Goal: Task Accomplishment & Management: Use online tool/utility

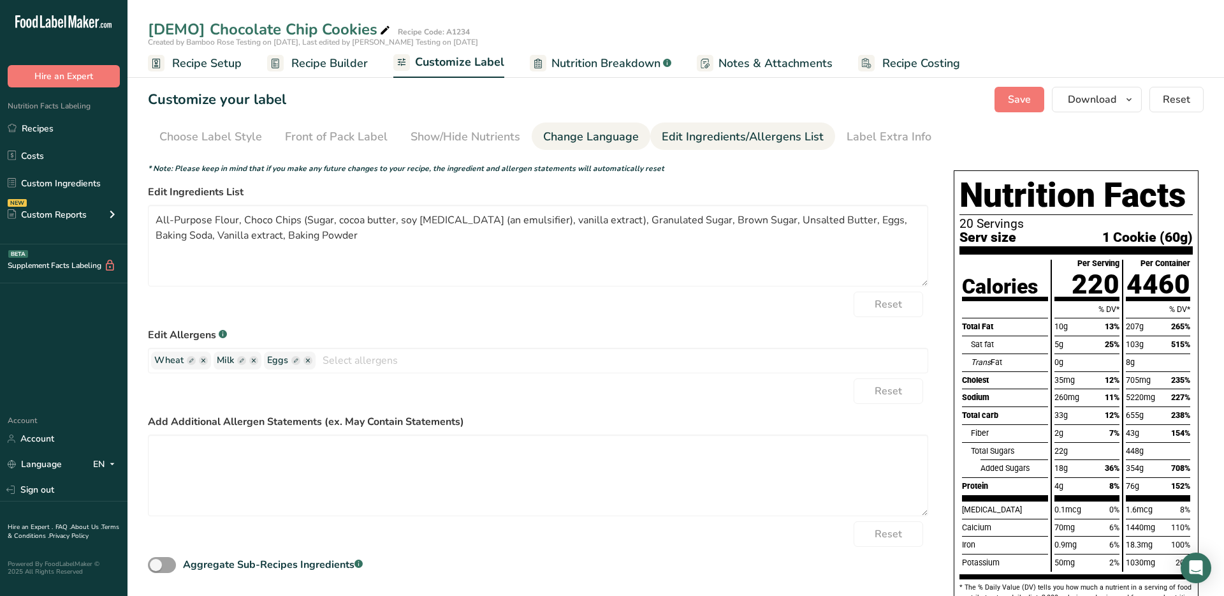
click at [543, 140] on div "Change Language" at bounding box center [591, 136] width 96 height 17
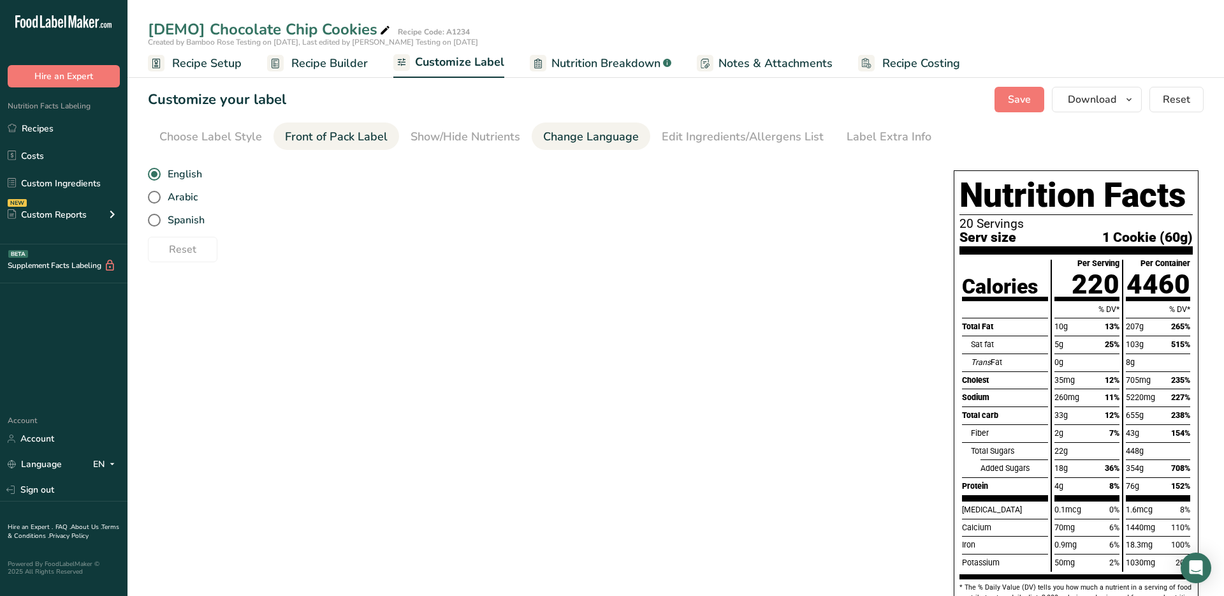
click at [342, 142] on div "Front of Pack Label" at bounding box center [336, 136] width 103 height 17
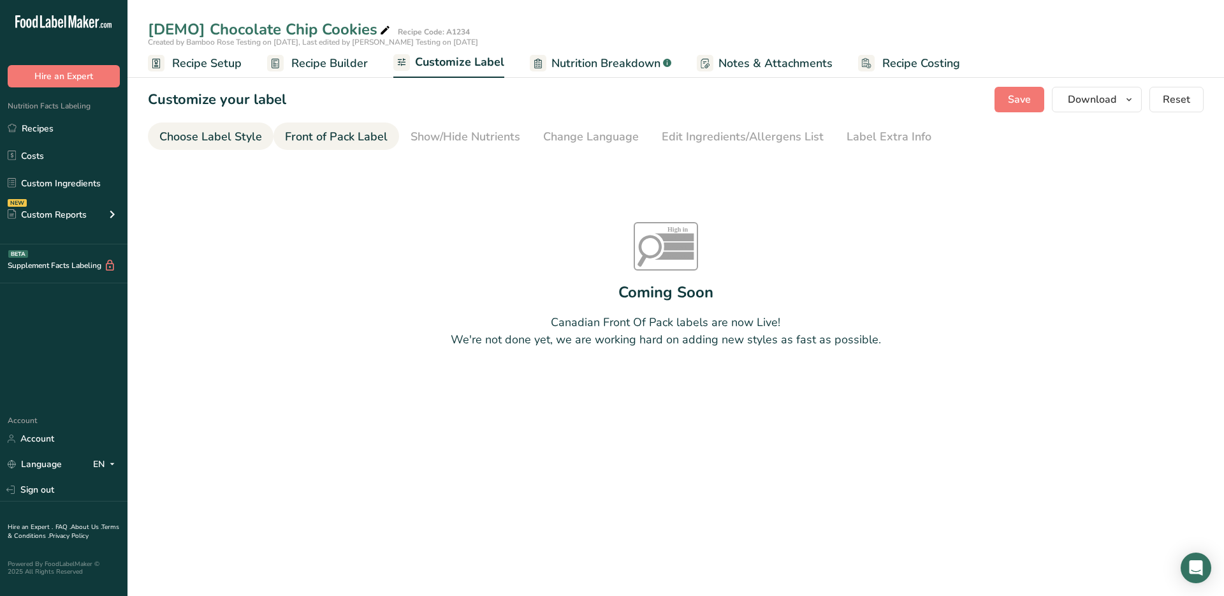
click at [242, 140] on div "Choose Label Style" at bounding box center [210, 136] width 103 height 17
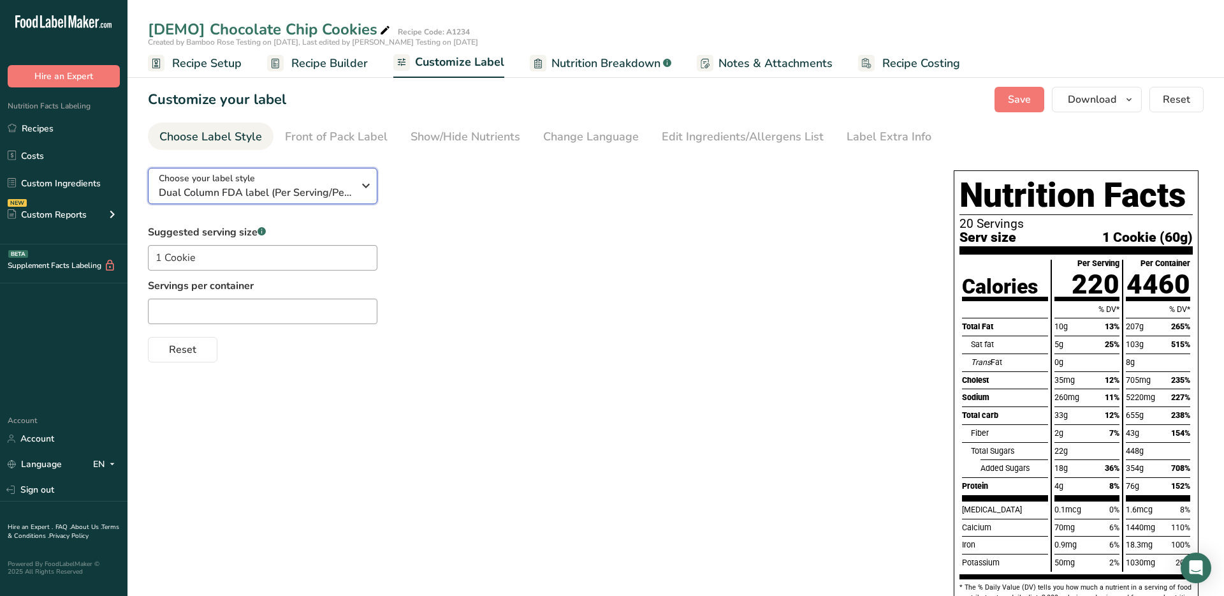
click at [249, 189] on span "Dual Column FDA label (Per Serving/Per Container)" at bounding box center [256, 192] width 194 height 15
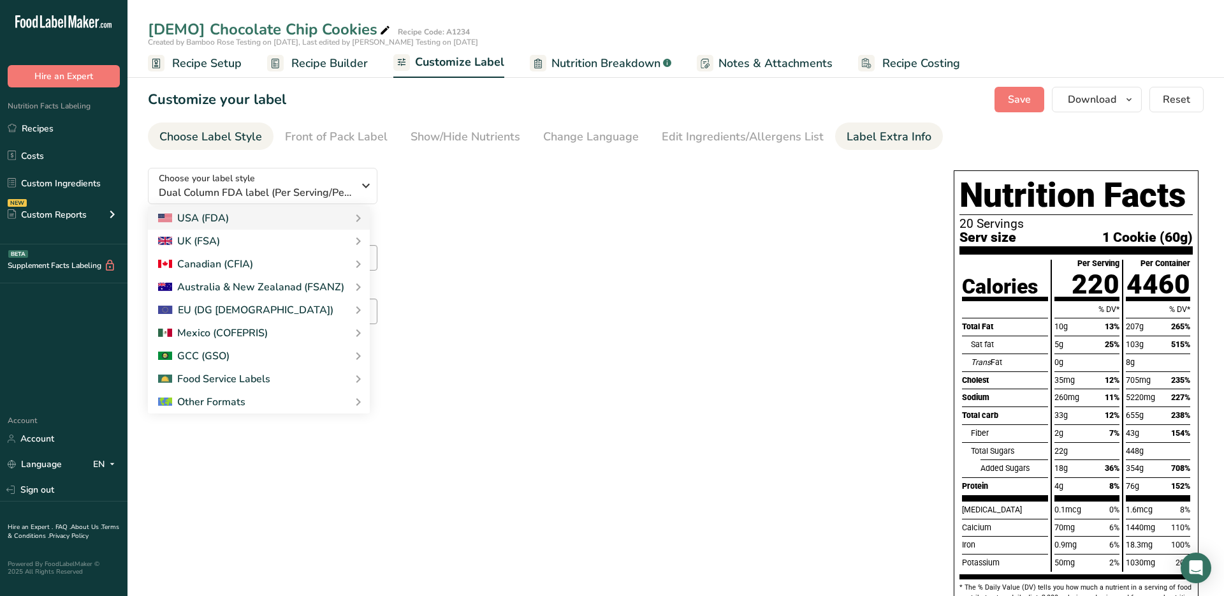
drag, startPoint x: 930, startPoint y: 132, endPoint x: 921, endPoint y: 132, distance: 8.3
click at [929, 132] on li "Label Extra Info" at bounding box center [889, 135] width 108 height 27
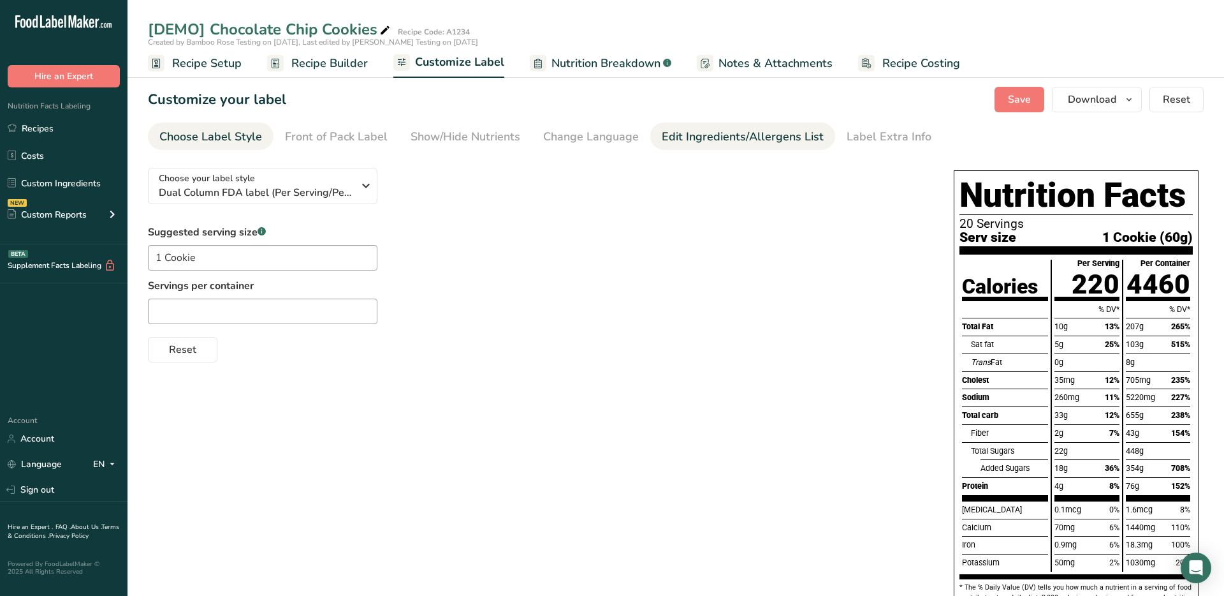
click at [780, 129] on div "Edit Ingredients/Allergens List" at bounding box center [743, 136] width 162 height 17
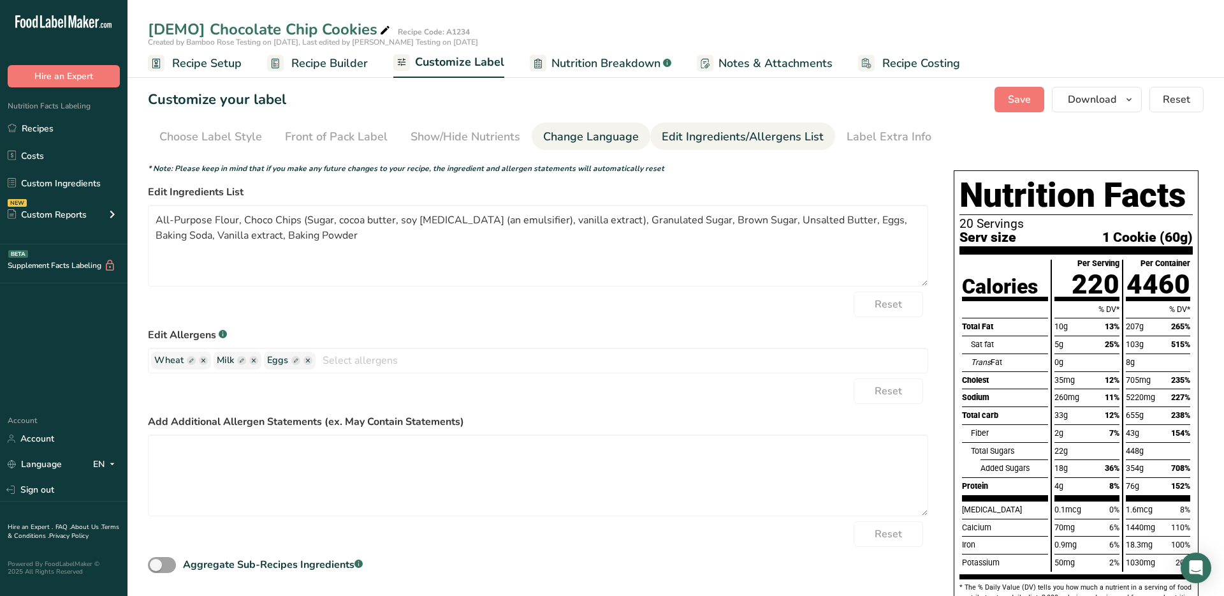
click at [592, 143] on div "Change Language" at bounding box center [591, 136] width 96 height 17
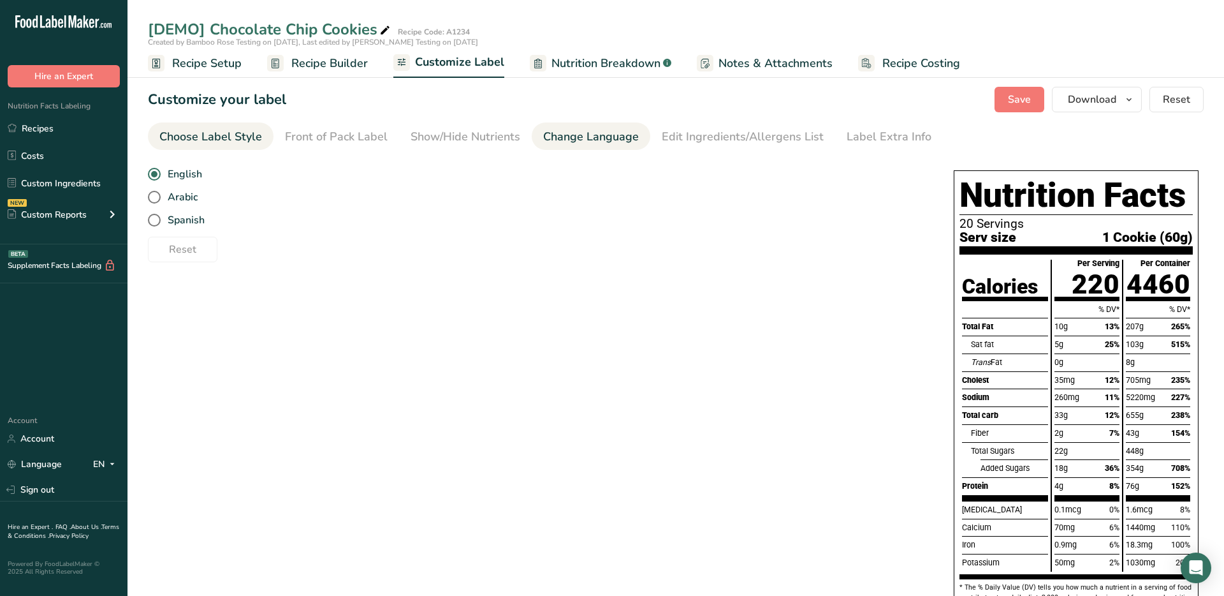
click at [235, 132] on div "Choose Label Style" at bounding box center [210, 136] width 103 height 17
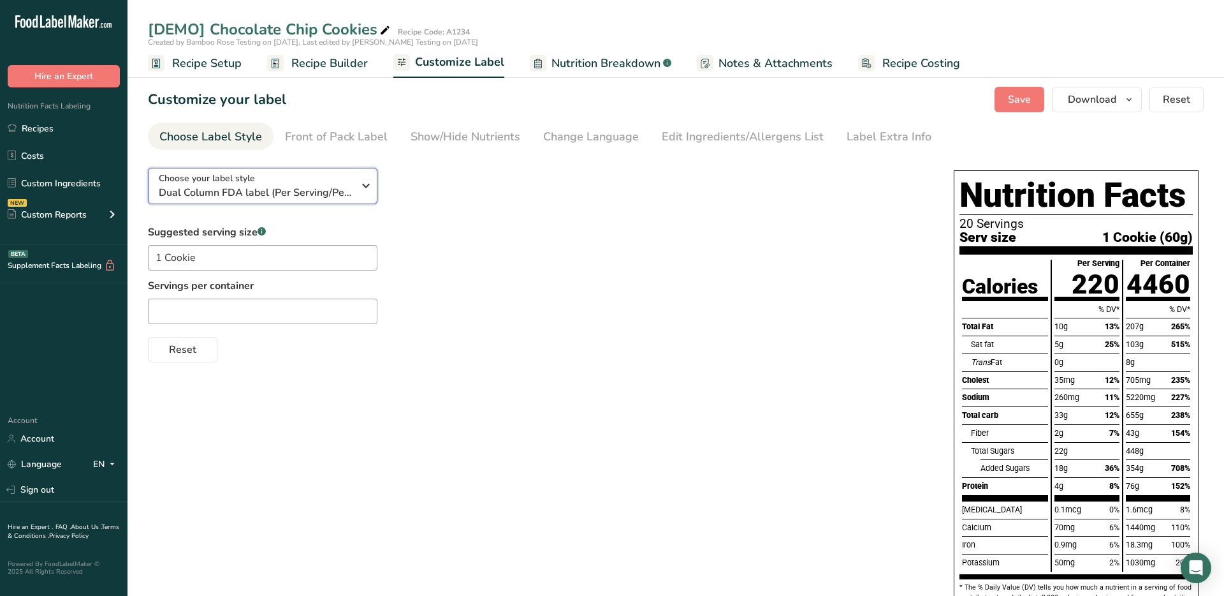
click at [244, 193] on span "Dual Column FDA label (Per Serving/Per Container)" at bounding box center [256, 192] width 194 height 15
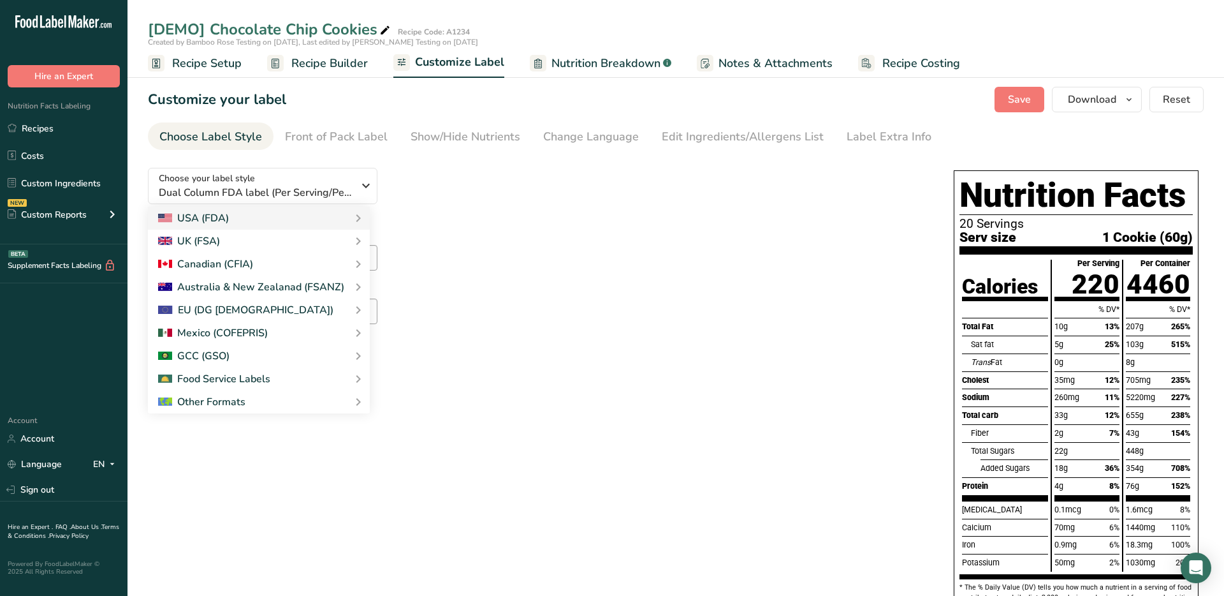
click at [546, 234] on div "Suggested serving size .a-a{fill:#347362;}.b-a{fill:#fff;} 1 Cookie Servings pe…" at bounding box center [538, 293] width 781 height 138
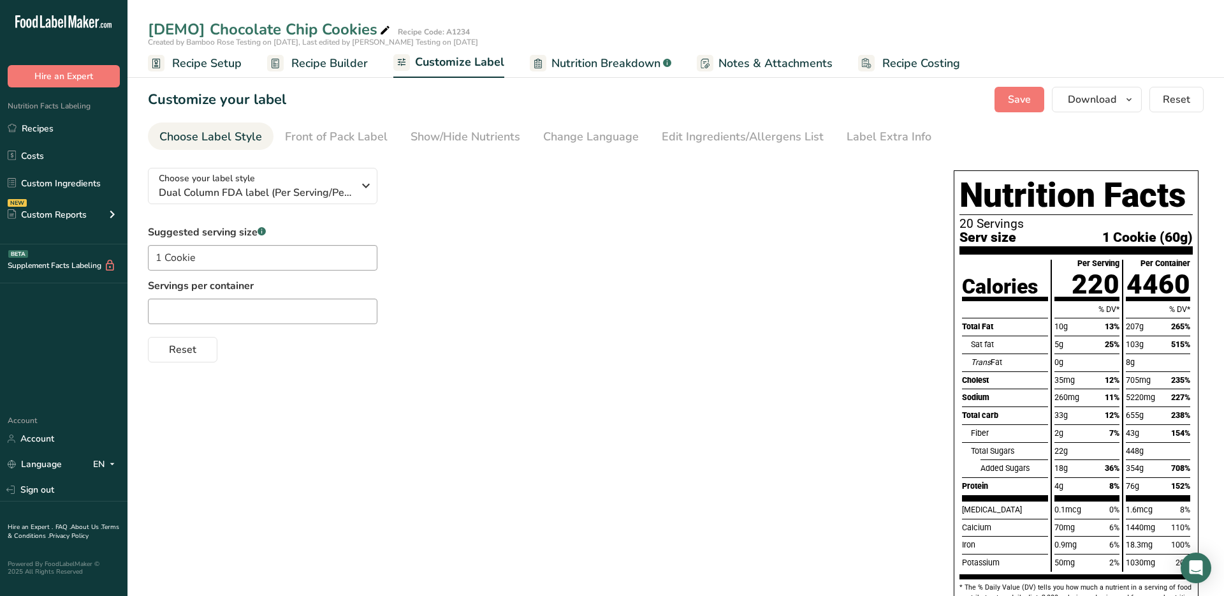
click at [220, 56] on span "Recipe Setup" at bounding box center [207, 63] width 70 height 17
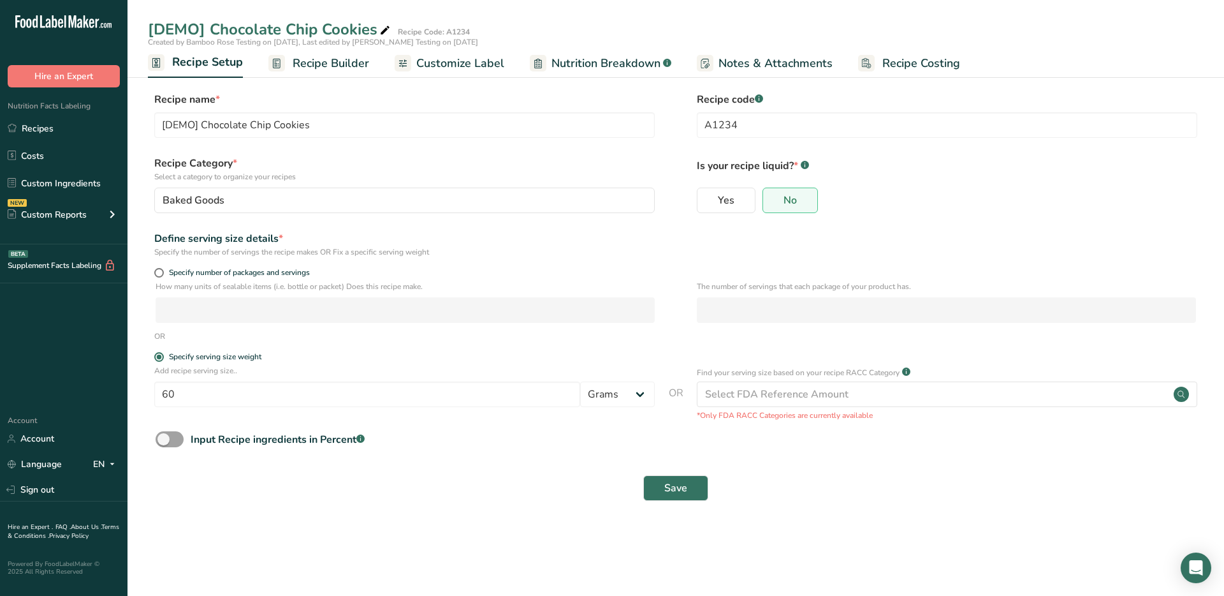
click at [320, 67] on span "Recipe Builder" at bounding box center [331, 63] width 77 height 17
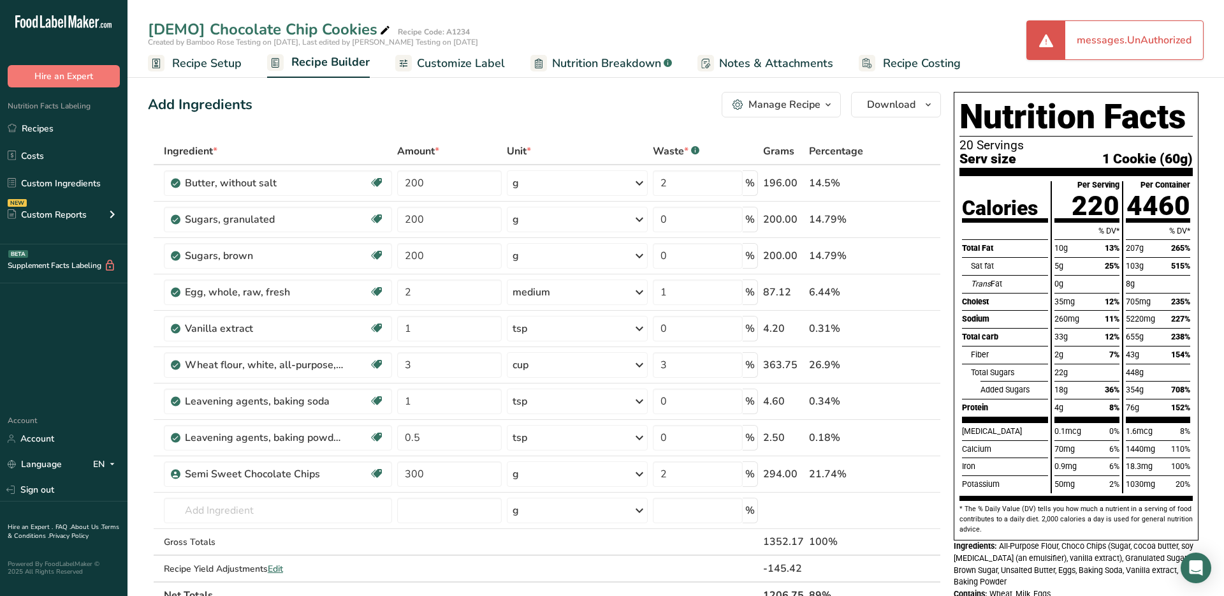
click at [233, 61] on span "Recipe Setup" at bounding box center [207, 63] width 70 height 17
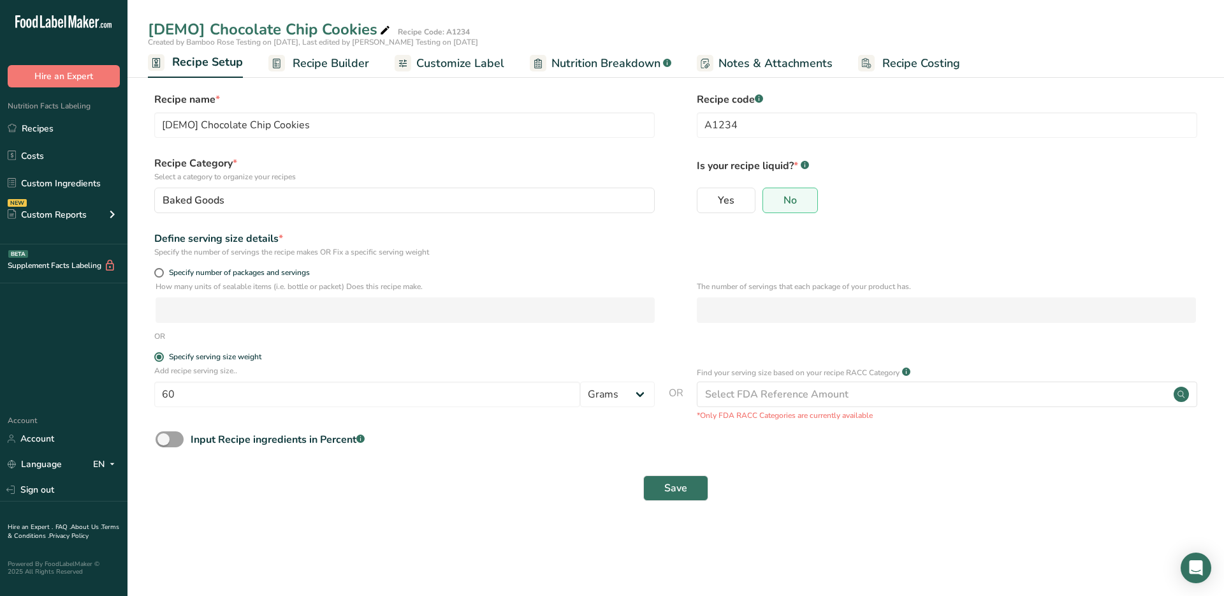
click at [326, 64] on span "Recipe Builder" at bounding box center [331, 63] width 77 height 17
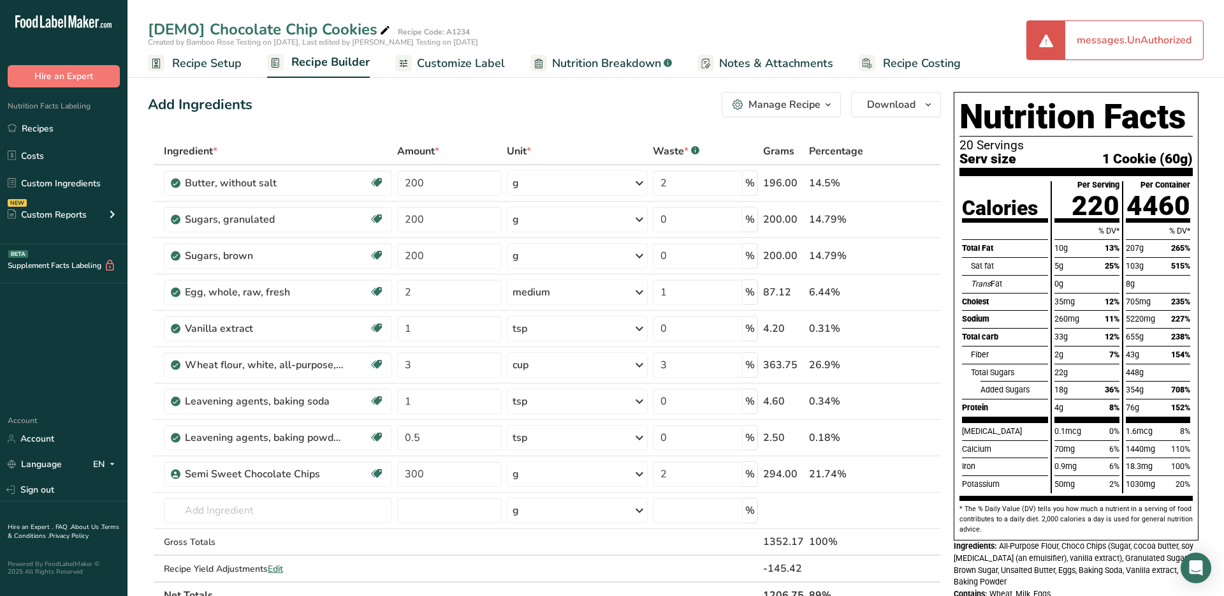
click at [454, 70] on span "Customize Label" at bounding box center [461, 63] width 88 height 17
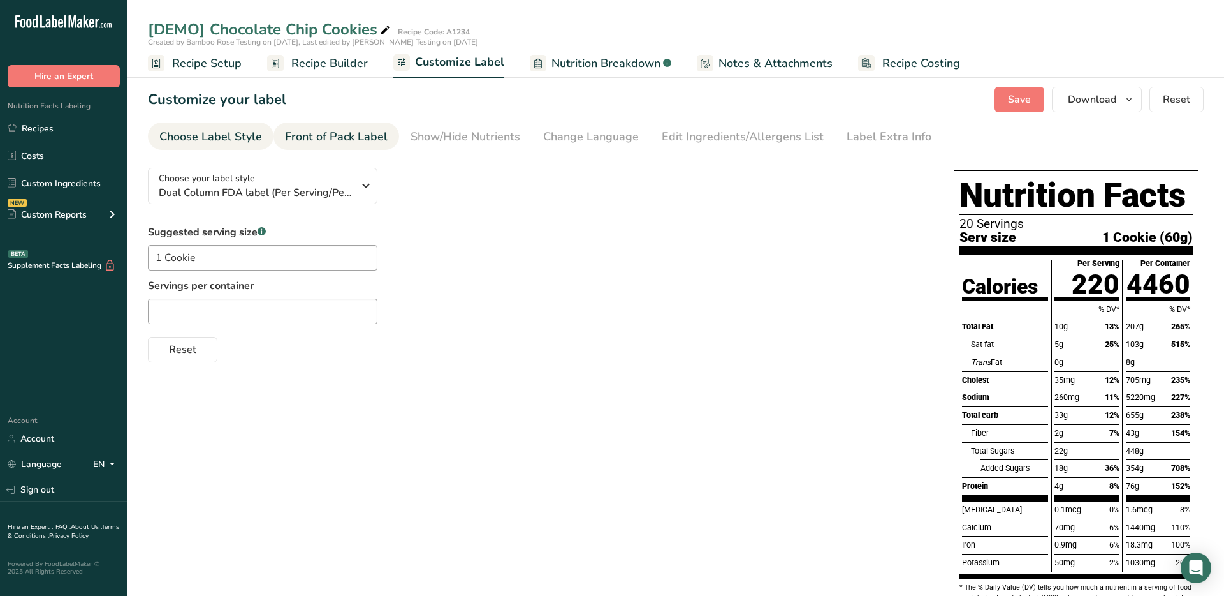
click at [323, 140] on div "Front of Pack Label" at bounding box center [336, 136] width 103 height 17
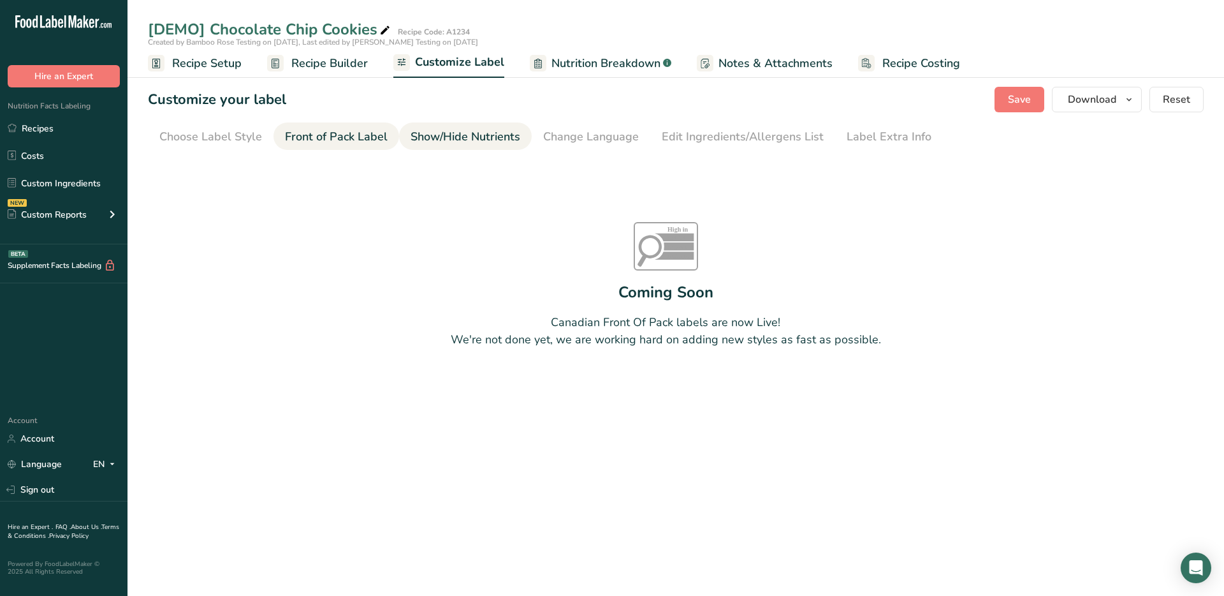
click at [485, 143] on div "Show/Hide Nutrients" at bounding box center [466, 136] width 110 height 17
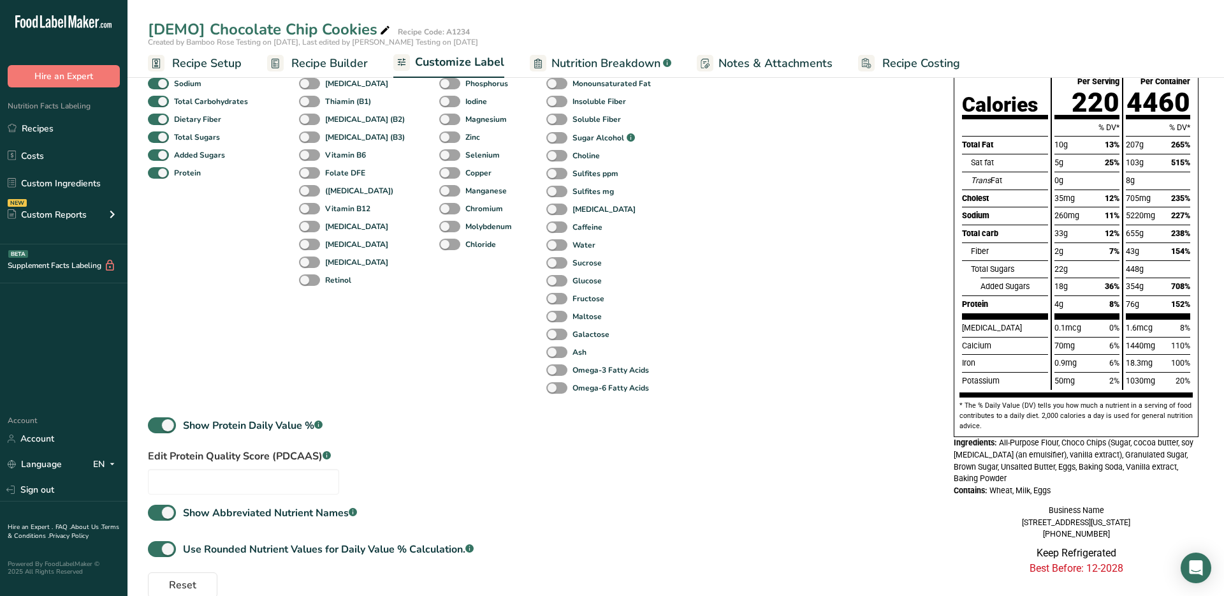
scroll to position [210, 0]
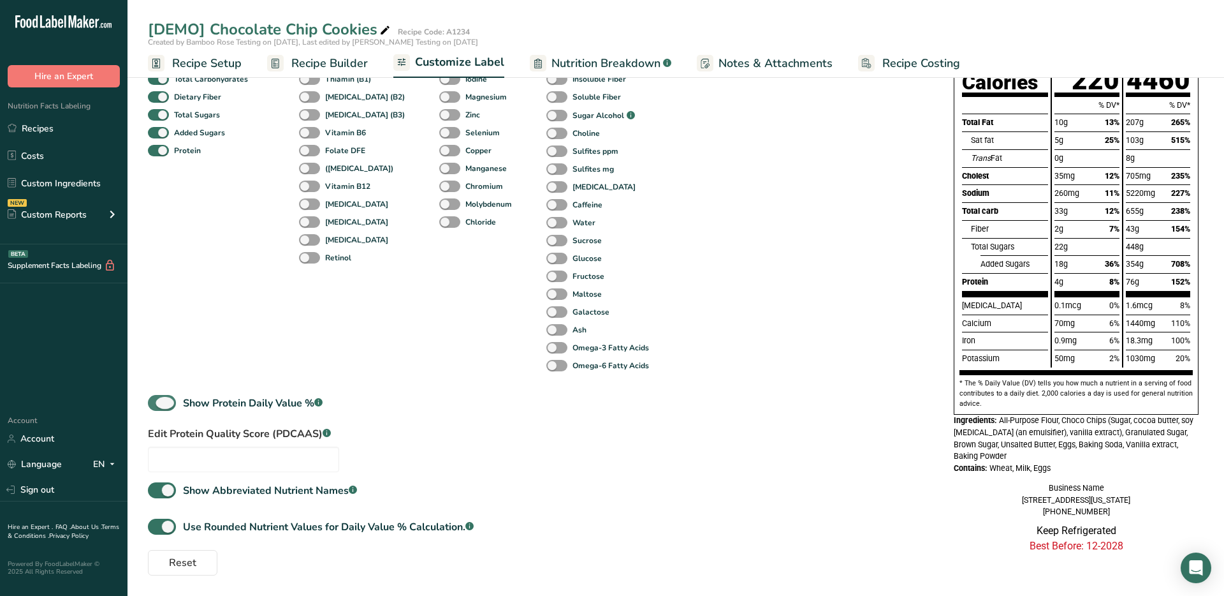
click at [161, 400] on span at bounding box center [162, 403] width 28 height 16
click at [156, 400] on input "Show Protein Daily Value % .a-a{fill:#347362;}.b-a{fill:#fff;}" at bounding box center [152, 403] width 8 height 8
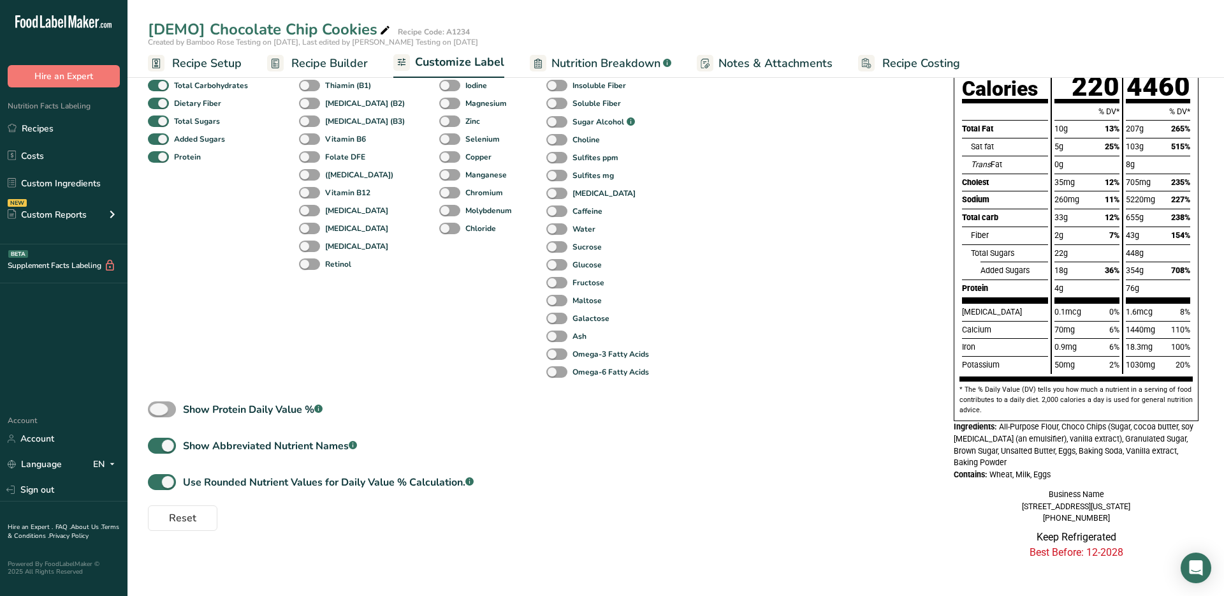
click at [162, 401] on span at bounding box center [162, 409] width 28 height 16
click at [156, 405] on input "Show Protein Daily Value % .a-a{fill:#347362;}.b-a{fill:#fff;}" at bounding box center [152, 409] width 8 height 8
checkbox input "true"
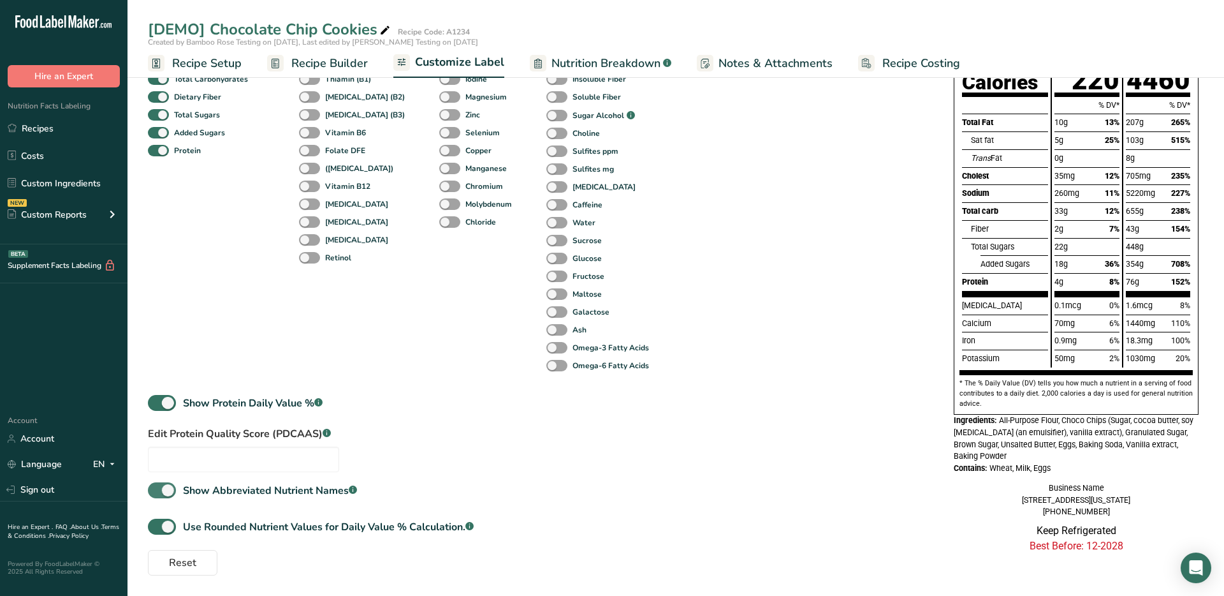
click at [161, 488] on span at bounding box center [162, 490] width 28 height 16
click at [156, 488] on input "Show Abbreviated Nutrient Names .a-a{fill:#347362;}.b-a{fill:#fff;}" at bounding box center [152, 490] width 8 height 8
click at [162, 485] on span at bounding box center [162, 490] width 28 height 16
click at [156, 486] on input "Show Abbreviated Nutrient Names .a-a{fill:#347362;}.b-a{fill:#fff;}" at bounding box center [152, 490] width 8 height 8
click at [162, 485] on span at bounding box center [162, 490] width 28 height 16
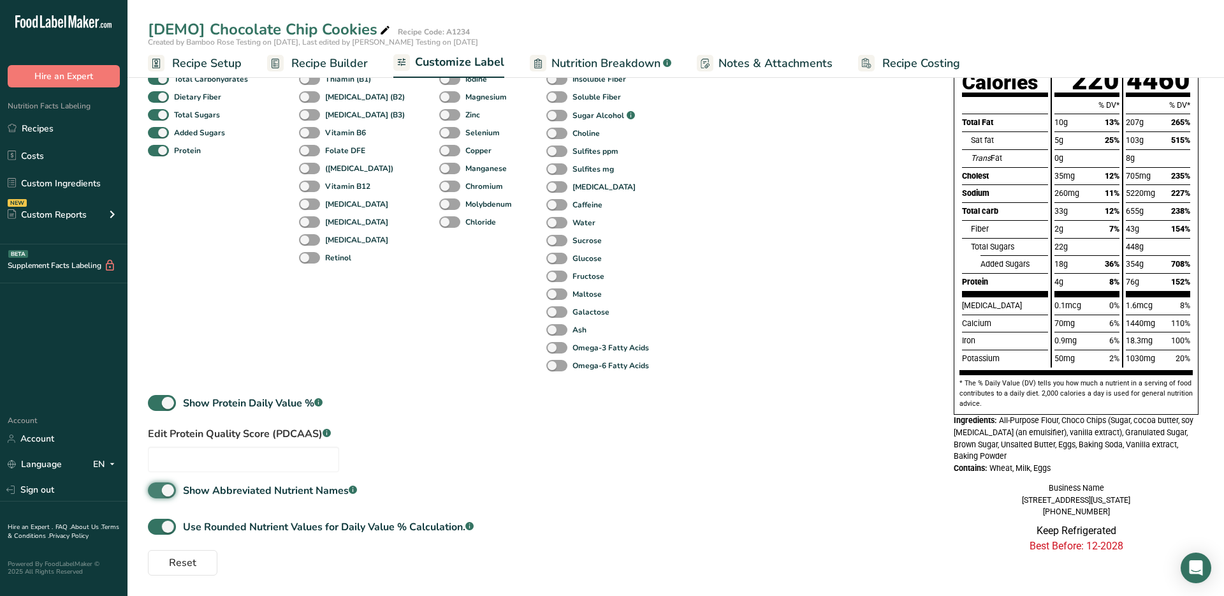
click at [156, 486] on input "Show Abbreviated Nutrient Names .a-a{fill:#347362;}.b-a{fill:#fff;}" at bounding box center [152, 490] width 8 height 8
click at [162, 485] on span at bounding box center [162, 490] width 28 height 16
click at [156, 486] on input "Show Abbreviated Nutrient Names .a-a{fill:#347362;}.b-a{fill:#fff;}" at bounding box center [152, 490] width 8 height 8
checkbox input "true"
click at [167, 521] on span at bounding box center [162, 526] width 28 height 16
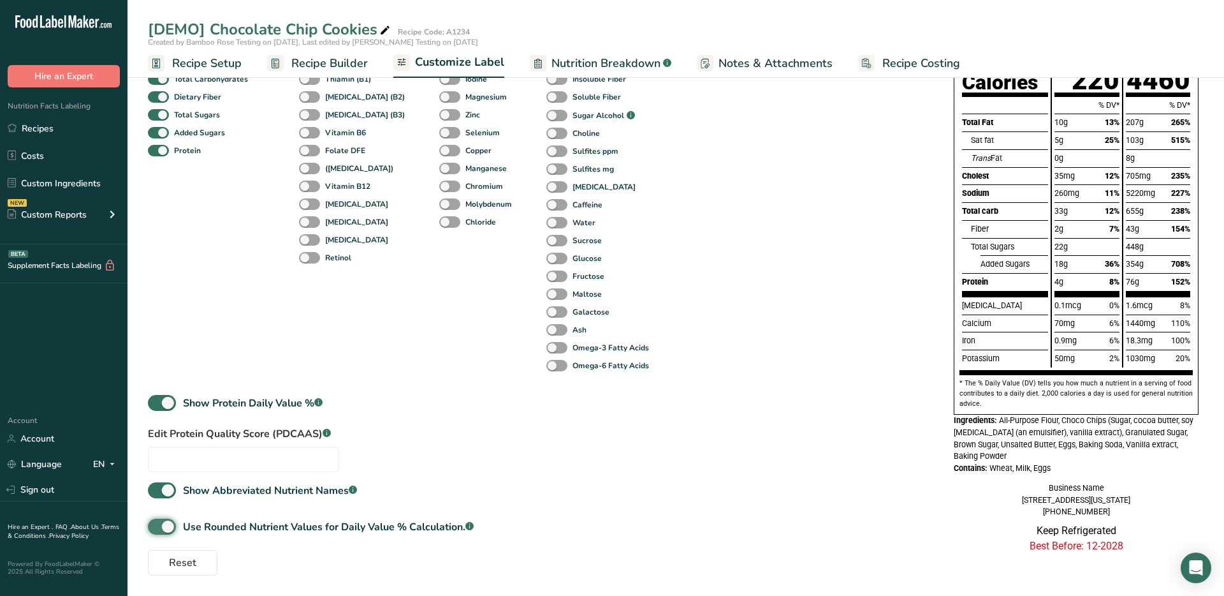
click at [156, 522] on input "Use Rounded Nutrient Values for Daily Value % Calculation. .a-a{fill:#347362;}.…" at bounding box center [152, 526] width 8 height 8
click at [167, 521] on span at bounding box center [162, 526] width 28 height 16
click at [156, 522] on input "Use Rounded Nutrient Values for Daily Value % Calculation. .a-a{fill:#347362;}.…" at bounding box center [152, 526] width 8 height 8
checkbox input "true"
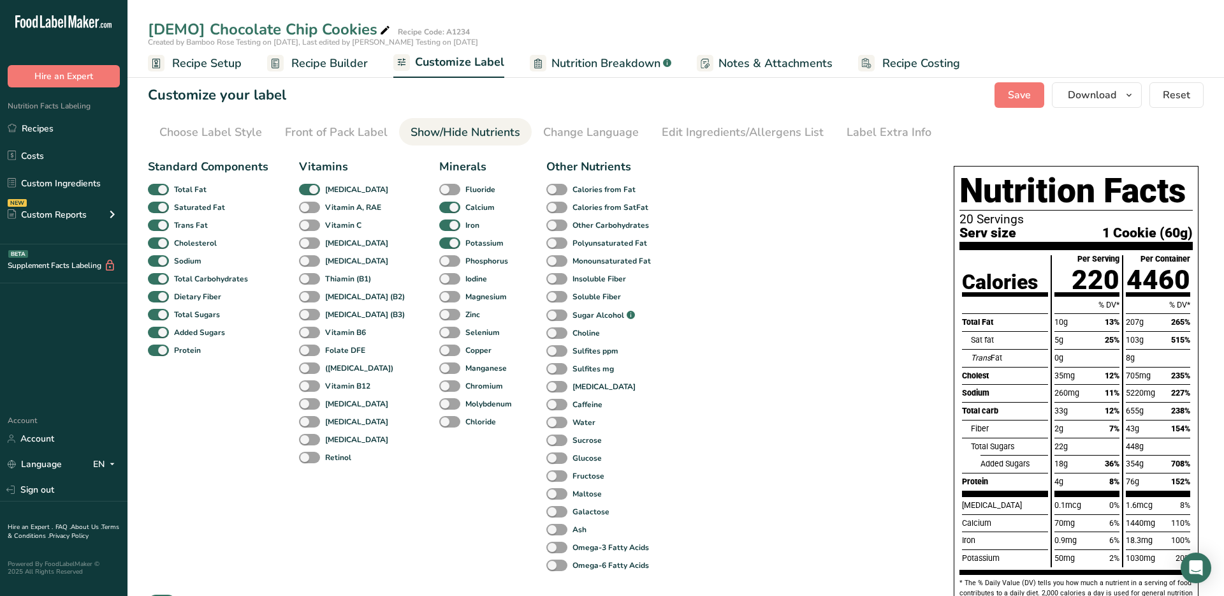
scroll to position [0, 0]
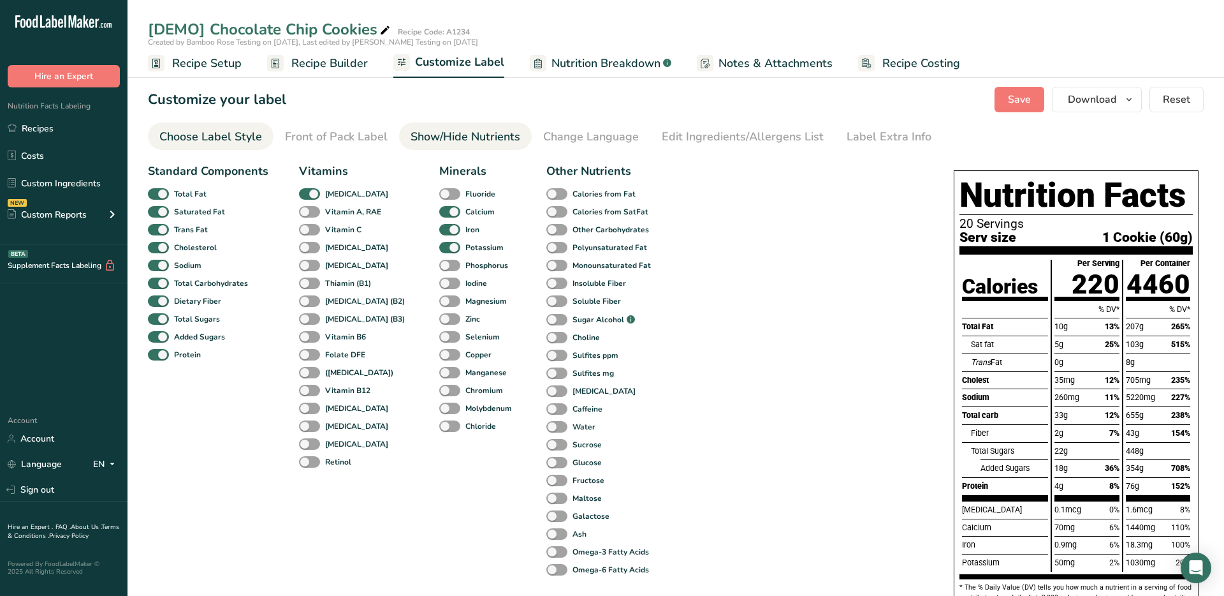
click at [254, 143] on div "Choose Label Style" at bounding box center [210, 136] width 103 height 17
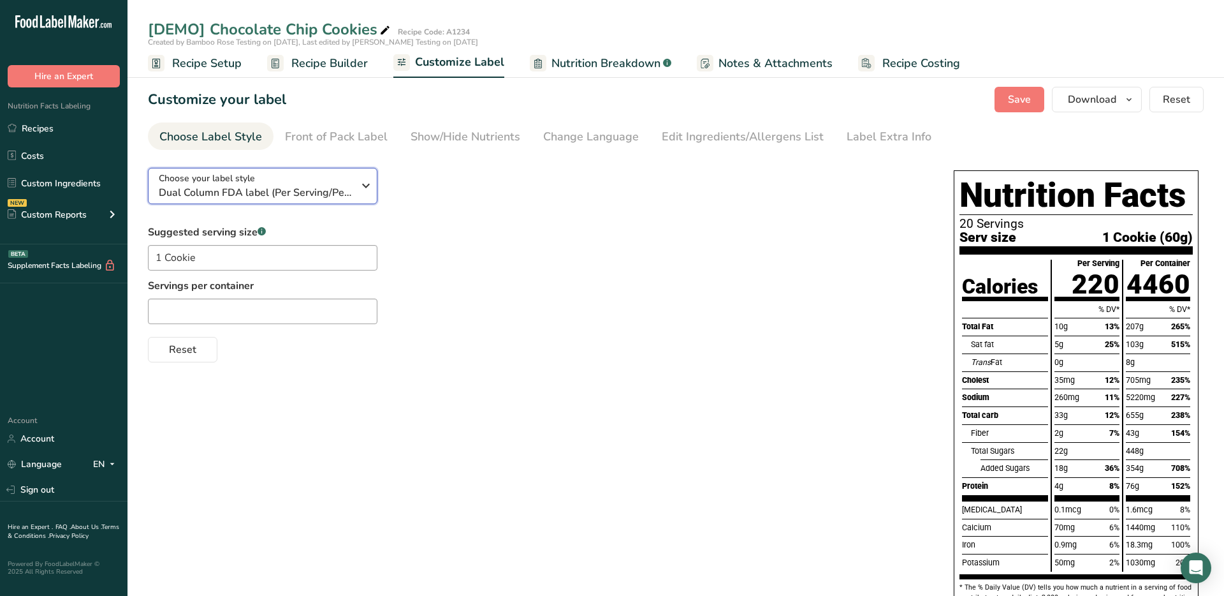
click at [266, 186] on span "Dual Column FDA label (Per Serving/Per Container)" at bounding box center [256, 192] width 194 height 15
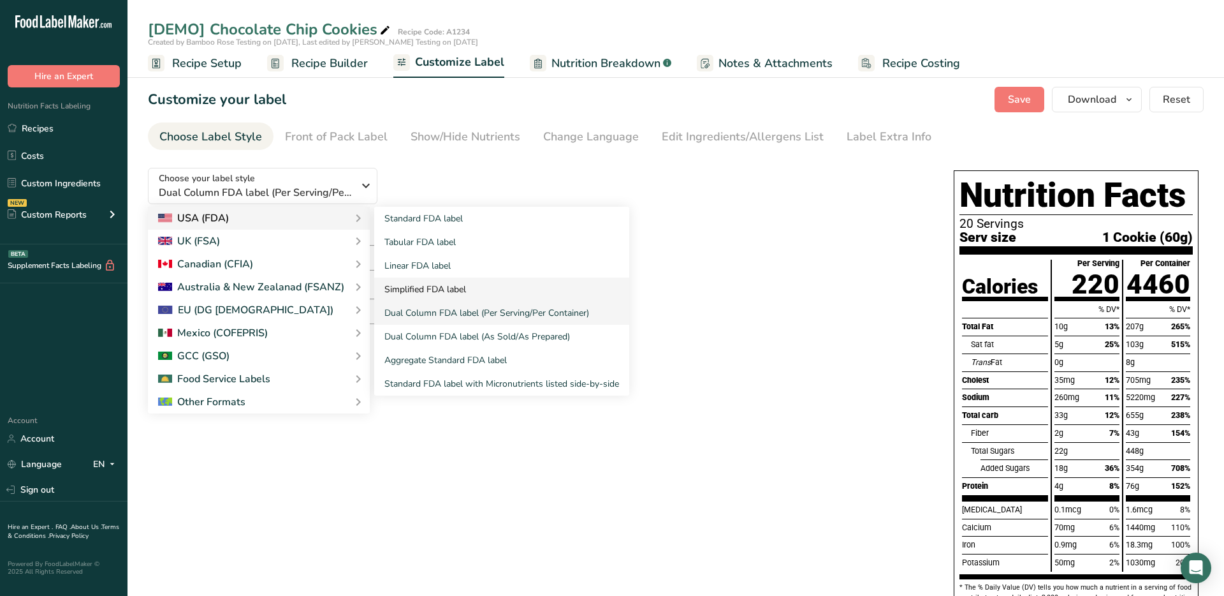
click at [429, 291] on link "Simplified FDA label" at bounding box center [501, 289] width 255 height 24
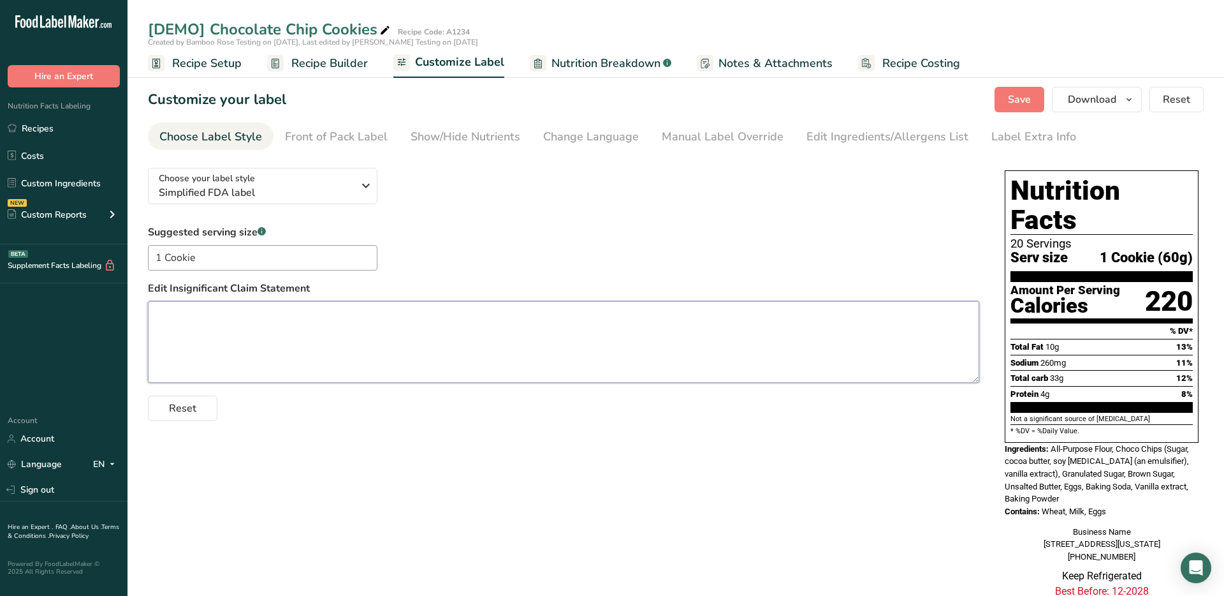
click at [396, 350] on textarea at bounding box center [564, 342] width 832 height 82
type textarea "L"
type textarea "Testing"
click at [195, 406] on span "Reset" at bounding box center [182, 407] width 27 height 15
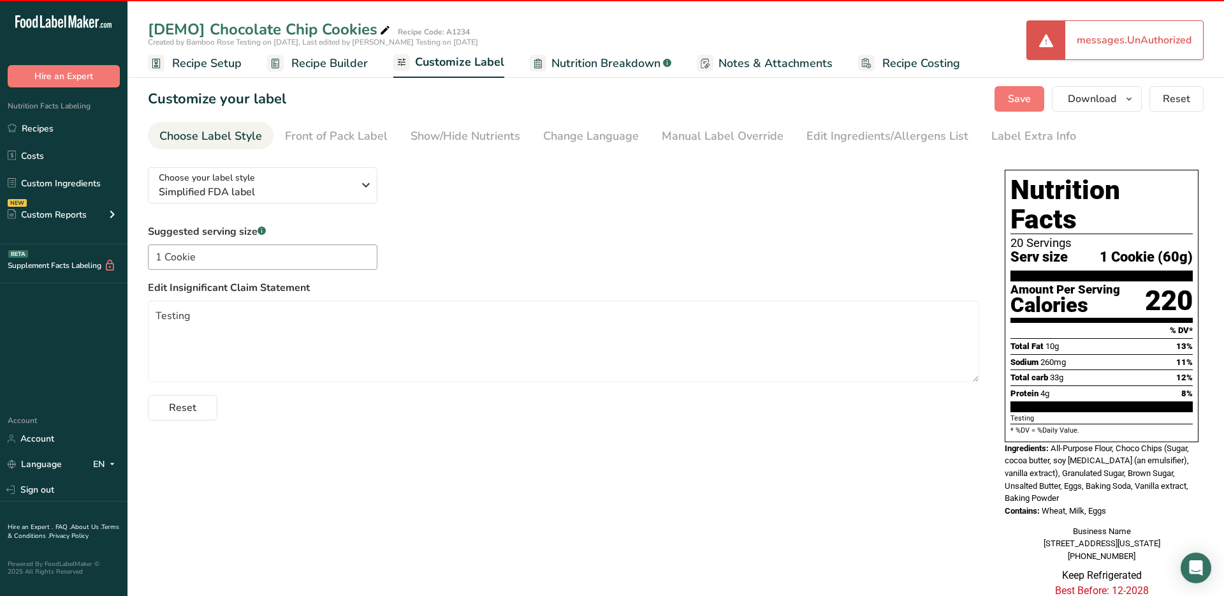
click at [207, 55] on span "Recipe Setup" at bounding box center [207, 63] width 70 height 17
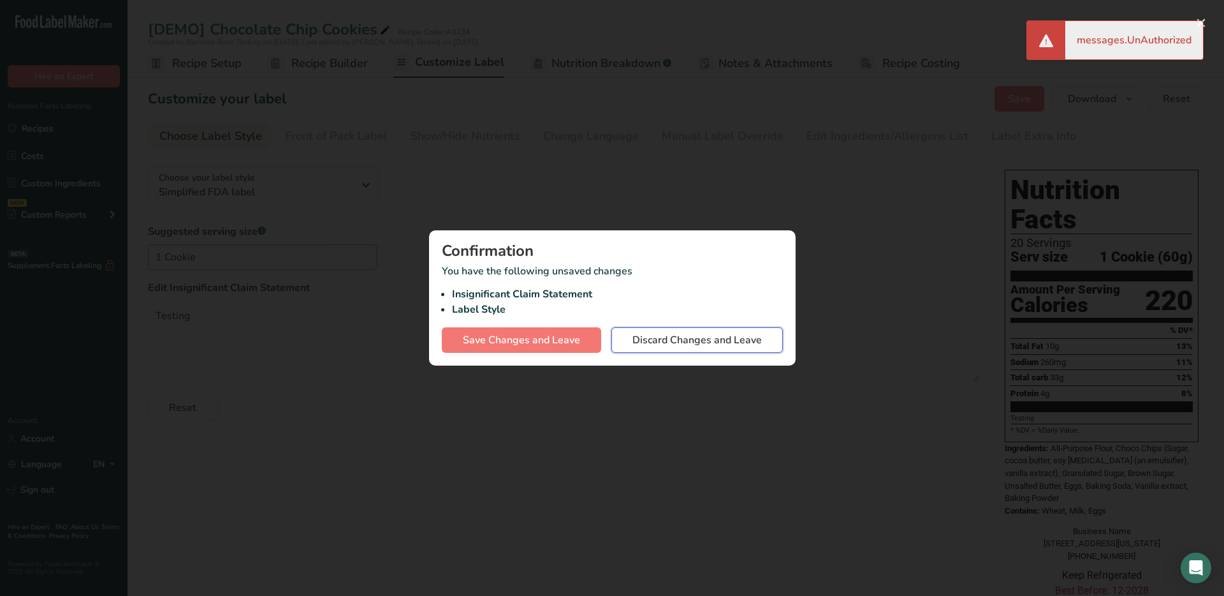
click at [661, 341] on span "Discard Changes and Leave" at bounding box center [697, 339] width 129 height 15
